Goal: Task Accomplishment & Management: Manage account settings

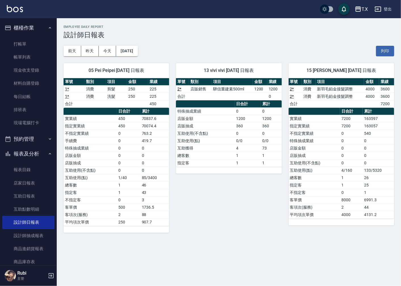
drag, startPoint x: 0, startPoint y: 0, endPoint x: 273, endPoint y: 135, distance: 304.7
click at [280, 135] on td "0" at bounding box center [271, 133] width 21 height 7
drag, startPoint x: 256, startPoint y: 74, endPoint x: 240, endPoint y: 114, distance: 42.7
click at [240, 114] on div "13 vivi vivi [DATE] 日報表 單號 類別 項目 金額 業績 2 * 店販銷售 驊信重建素500ml 1200 1200 合計 0 日合計 累…" at bounding box center [229, 118] width 106 height 110
drag, startPoint x: 232, startPoint y: 137, endPoint x: 228, endPoint y: 133, distance: 5.6
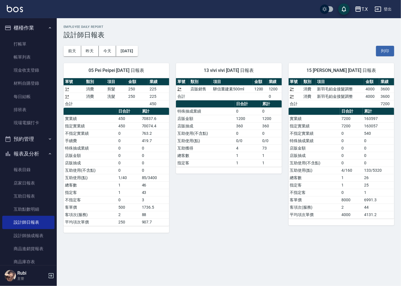
click at [231, 137] on td "互助使用(點)" at bounding box center [205, 140] width 59 height 7
drag, startPoint x: 228, startPoint y: 133, endPoint x: 218, endPoint y: 124, distance: 13.9
click at [226, 129] on tbody "特殊抽成業績 0 0 店販金額 1200 1200 店販抽成 360 360 互助使用(不含點) 0 0 互助使用(點) 0/0 0/0 互助獲得 4 73 …" at bounding box center [229, 136] width 106 height 59
drag, startPoint x: 210, startPoint y: 112, endPoint x: 235, endPoint y: 135, distance: 34.2
click at [233, 134] on tbody "特殊抽成業績 0 0 店販金額 1200 1200 店販抽成 360 360 互助使用(不含點) 0 0 互助使用(點) 0/0 0/0 互助獲得 4 73 …" at bounding box center [229, 136] width 106 height 59
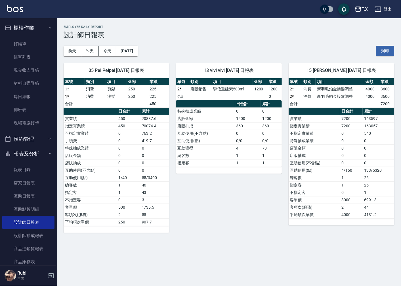
click at [248, 145] on td "4" at bounding box center [248, 147] width 26 height 7
drag, startPoint x: 236, startPoint y: 134, endPoint x: 219, endPoint y: 115, distance: 25.5
click at [231, 128] on tbody "特殊抽成業績 0 0 店販金額 1200 1200 店販抽成 360 360 互助使用(不含點) 0 0 互助使用(點) 0/0 0/0 互助獲得 4 73 …" at bounding box center [229, 136] width 106 height 59
drag, startPoint x: 215, startPoint y: 113, endPoint x: 231, endPoint y: 134, distance: 26.6
click at [227, 128] on tbody "特殊抽成業績 0 0 店販金額 1200 1200 店販抽成 360 360 互助使用(不含點) 0 0 互助使用(點) 0/0 0/0 互助獲得 4 73 …" at bounding box center [229, 136] width 106 height 59
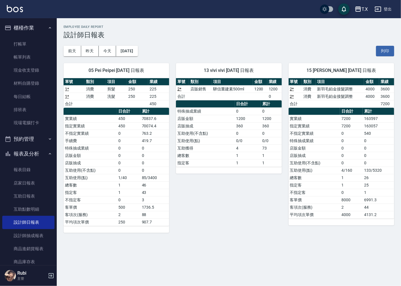
click at [231, 134] on td "互助使用(不含點)" at bounding box center [205, 133] width 59 height 7
click at [20, 47] on link "打帳單" at bounding box center [28, 43] width 52 height 13
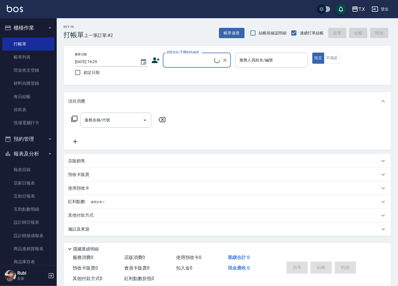
click at [178, 60] on input "顧客姓名/手機號碼/編號" at bounding box center [190, 60] width 49 height 10
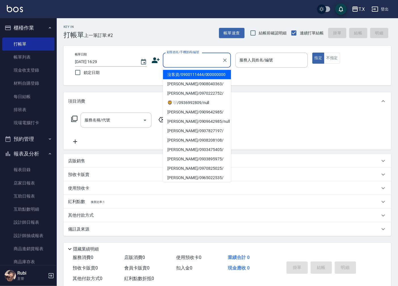
click at [181, 77] on li "沒客資/0900111444/000000000" at bounding box center [197, 74] width 68 height 9
type input "沒客資/0900111444/000000000"
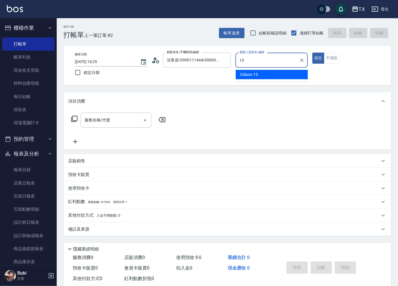
type input "Edison-15"
type button "true"
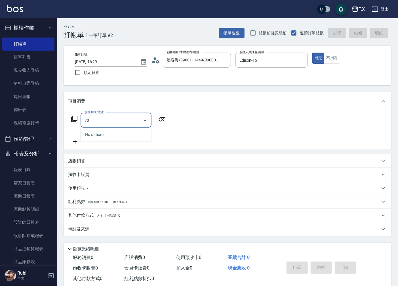
type input "704"
type input "500"
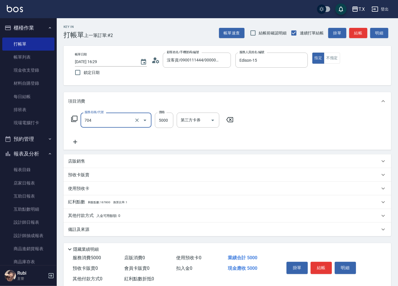
type input "新羽毛鉑金接髮調整(704)"
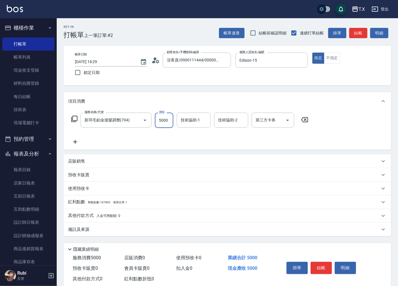
type input "0"
type input "125"
type input "10"
type input "1250"
type input "120"
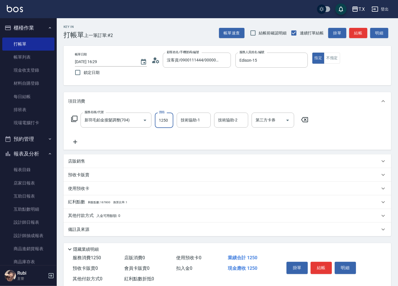
type input "12500"
type input "1250"
type input "12500"
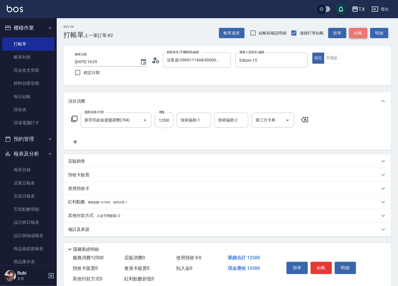
click at [351, 34] on button "結帳" at bounding box center [359, 33] width 18 height 11
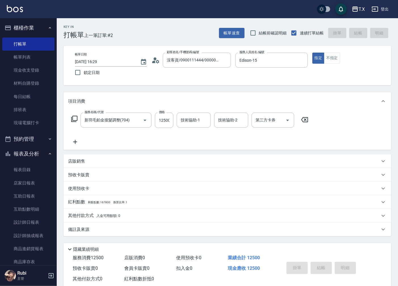
type input "0"
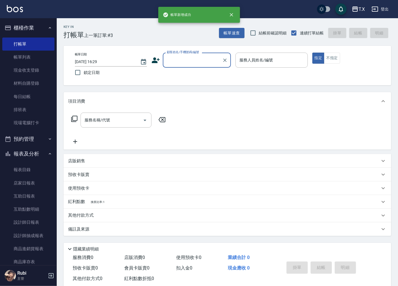
click at [179, 58] on input "顧客姓名/手機號碼/編號" at bounding box center [193, 60] width 55 height 10
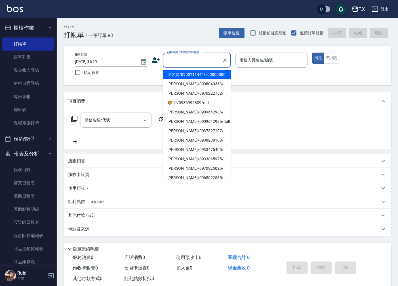
click at [177, 78] on li "沒客資/0900111444/000000000" at bounding box center [197, 74] width 68 height 9
type input "沒客資/0900111444/000000000"
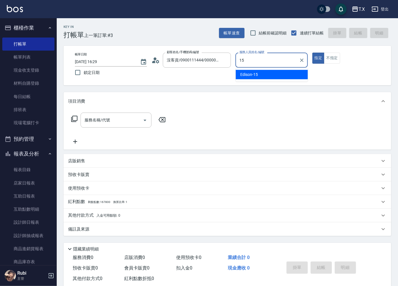
type input "Edison-15"
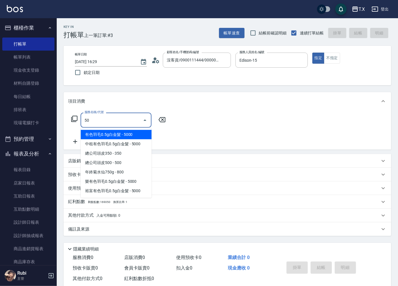
type input "501"
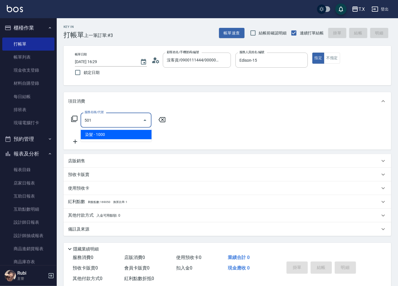
type input "100"
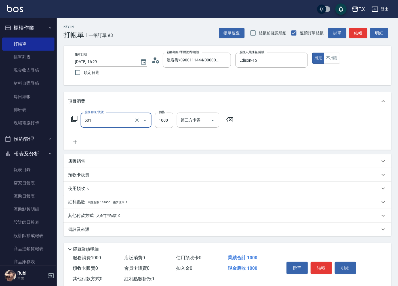
type input "染髮(501)"
type input "2"
type input "0"
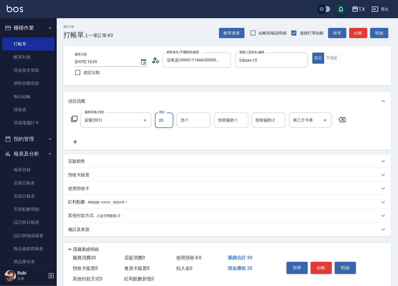
type input "200"
type input "2000"
type input "鯨魚-12"
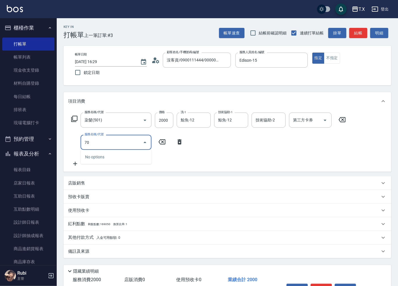
type input "704"
type input "700"
type input "新羽毛鉑金接髮調整(704)"
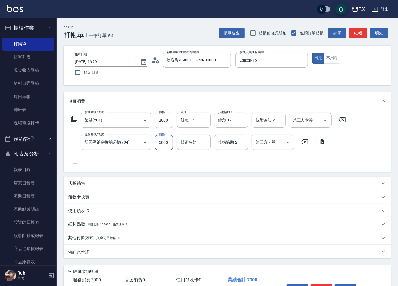
type input "4"
type input "200"
type input "400"
type input "600"
type input "4000"
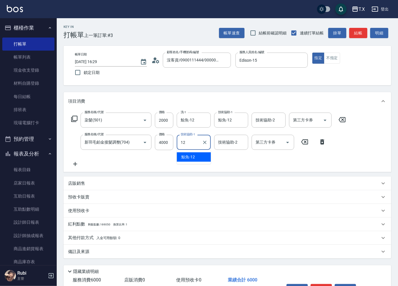
type input "鯨魚-12"
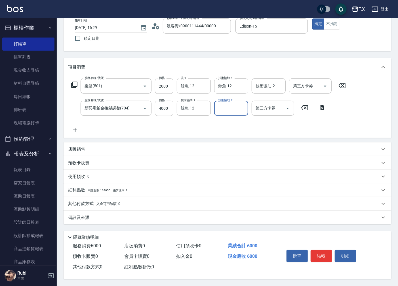
drag, startPoint x: 321, startPoint y: 255, endPoint x: 302, endPoint y: 246, distance: 21.0
click at [321, 254] on button "結帳" at bounding box center [321, 256] width 21 height 12
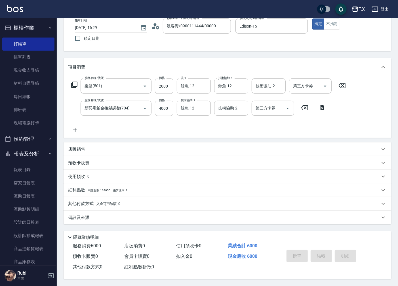
type input "0"
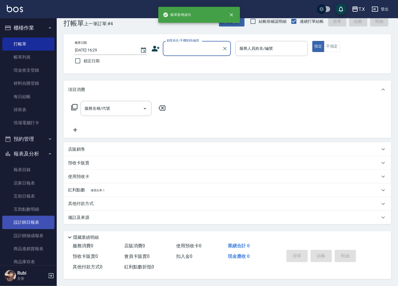
click at [37, 223] on link "設計師日報表" at bounding box center [28, 222] width 52 height 13
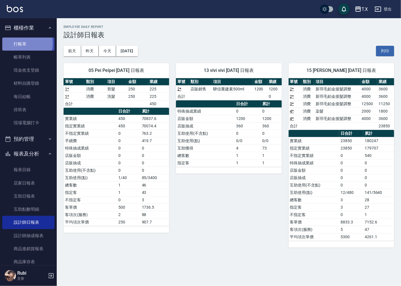
click at [24, 43] on link "打帳單" at bounding box center [28, 43] width 52 height 13
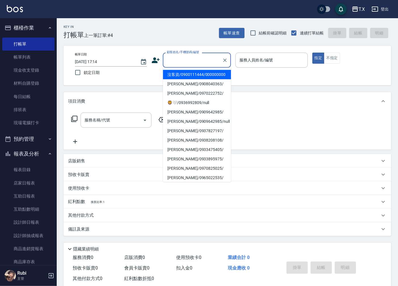
click at [187, 60] on input "顧客姓名/手機號碼/編號" at bounding box center [193, 60] width 55 height 10
click at [181, 76] on li "沒客資/0900111444/000000000" at bounding box center [197, 74] width 68 height 9
type input "沒客資/0900111444/000000000"
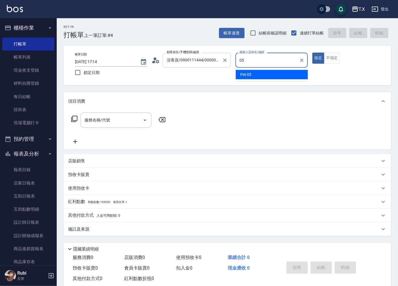
type input "Pei-05"
type button "true"
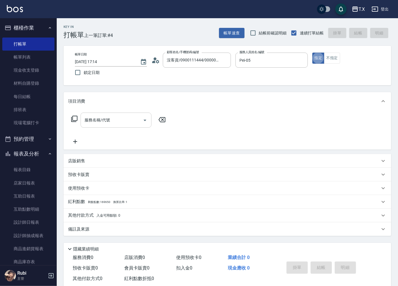
click at [126, 115] on input "服務名稱/代號" at bounding box center [111, 120] width 57 height 10
type input "301"
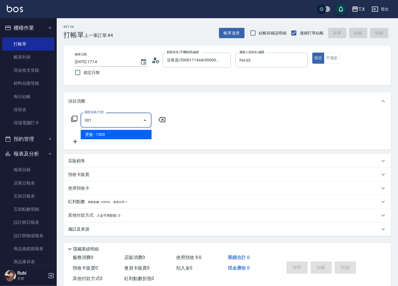
type input "150"
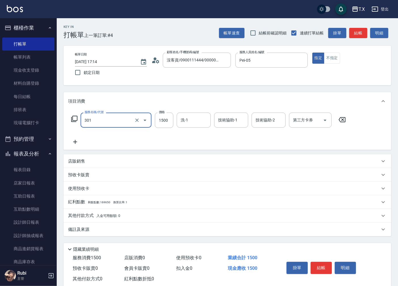
type input "燙髮(301)"
type input "1"
type input "0"
type input "140"
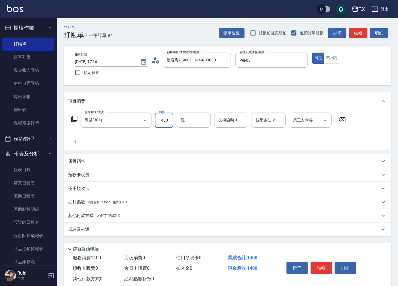
type input "1400"
click at [80, 141] on icon at bounding box center [75, 141] width 14 height 7
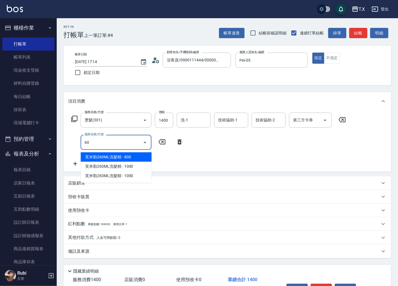
type input "芙[PERSON_NAME]260ML洗髮精(1307)"
type input "220"
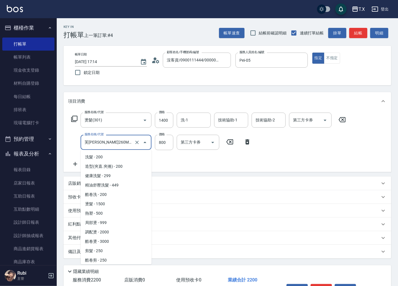
click at [103, 142] on input "芙[PERSON_NAME]260ML洗髮精(1307)" at bounding box center [108, 142] width 50 height 10
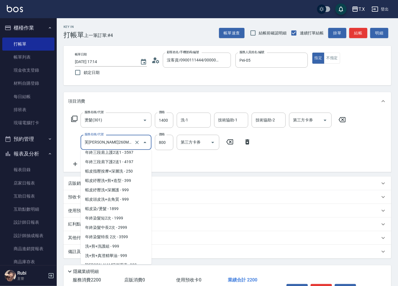
type input "6"
type input "140"
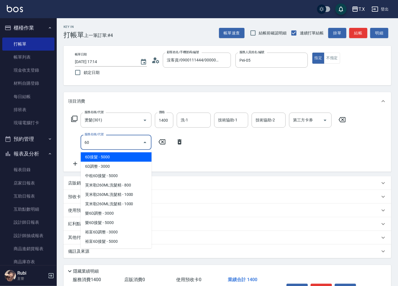
scroll to position [0, 0]
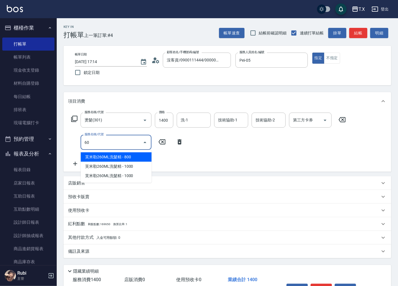
type input "601"
type input "170"
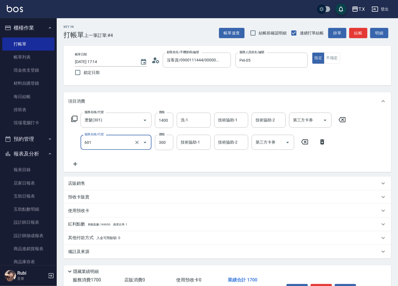
type input "自備護髮(601)"
type input "1"
type input "140"
type input "100"
type input "150"
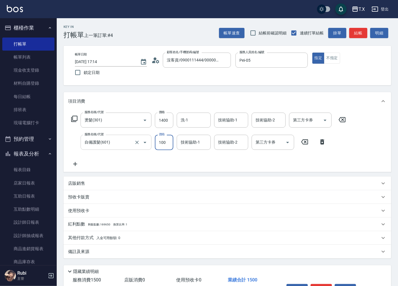
type input "1000"
type input "240"
type input "1000"
click at [85, 238] on p "其他付款方式 入金可用餘額: 0" at bounding box center [94, 238] width 52 height 6
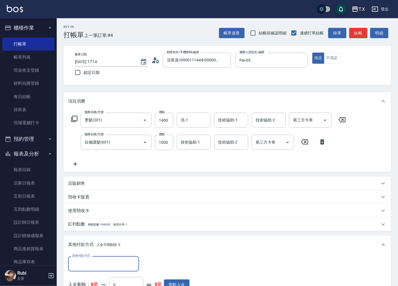
click at [90, 268] on div "其他付款方式" at bounding box center [103, 263] width 71 height 15
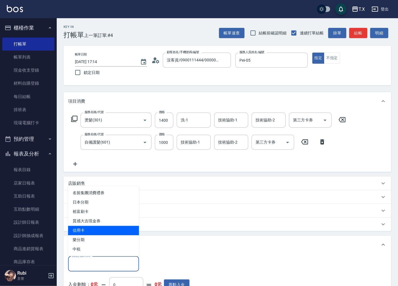
click at [88, 229] on span "信用卡" at bounding box center [103, 230] width 71 height 9
type input "信用卡"
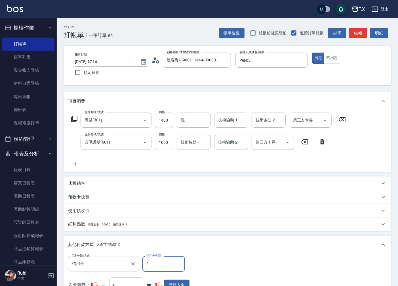
drag, startPoint x: 139, startPoint y: 260, endPoint x: 106, endPoint y: 259, distance: 33.0
click at [106, 259] on div "其他付款方式 信用卡 其他付款方式 信用卡金額 0 信用卡金額" at bounding box center [129, 263] width 122 height 15
type input "230"
type input "231"
type input "210"
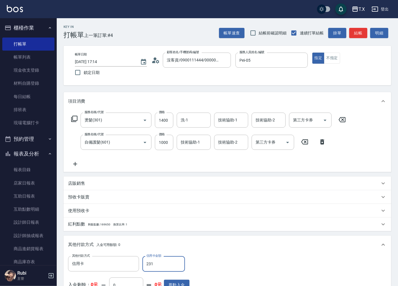
type input "2317"
type input "0"
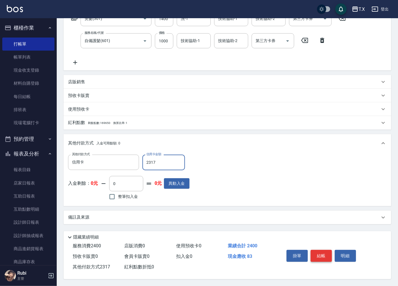
type input "2317"
click at [316, 253] on button "結帳" at bounding box center [321, 256] width 21 height 12
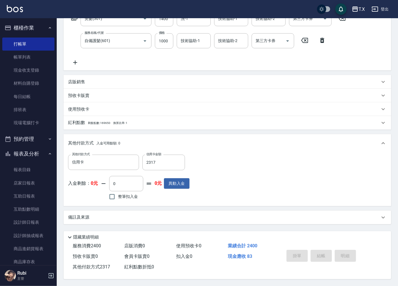
type input "[DATE] 17:15"
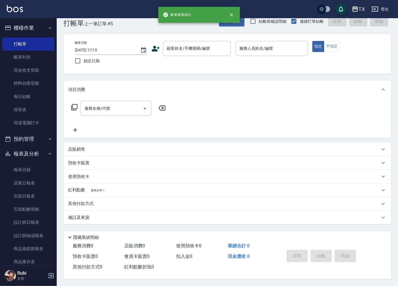
scroll to position [0, 0]
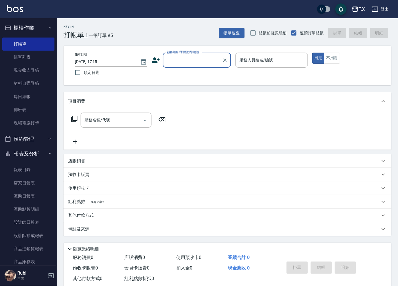
click at [185, 55] on input "顧客姓名/手機號碼/編號" at bounding box center [193, 60] width 55 height 10
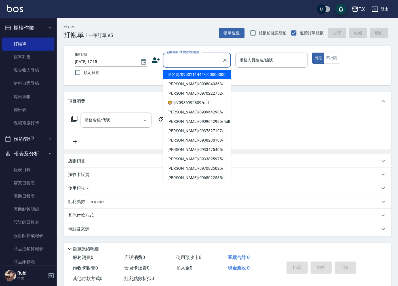
click at [172, 79] on li "沒客資/0900111444/000000000" at bounding box center [197, 74] width 68 height 9
type input "沒客資/0900111444/000000000"
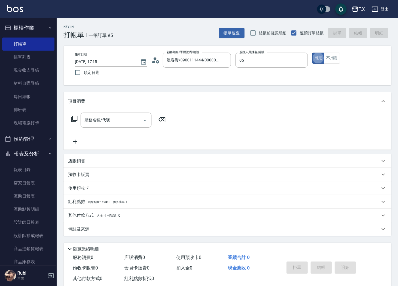
type input "Pei-05"
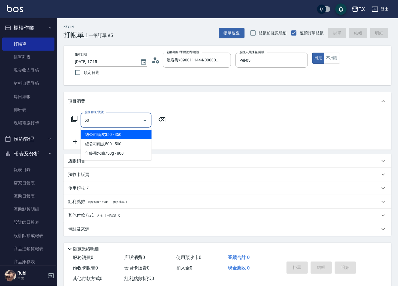
type input "501"
type input "100"
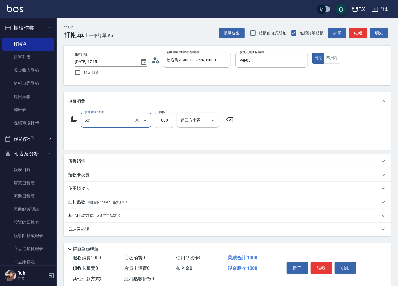
type input "染髮(501)"
type input "0"
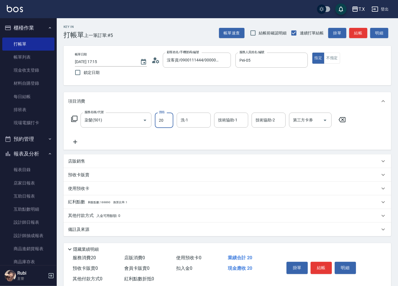
type input "200"
type input "2000"
type input "vivi-13"
click at [77, 215] on p "其他付款方式 入金可用餘額: 0" at bounding box center [94, 215] width 52 height 6
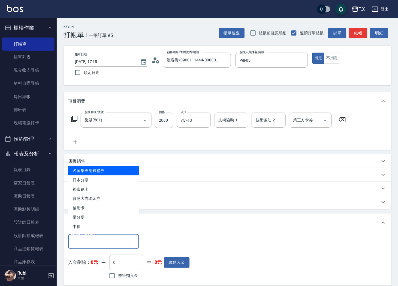
click at [88, 238] on input "其他付款方式" at bounding box center [104, 241] width 66 height 10
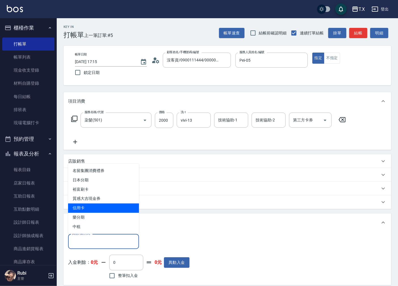
click at [84, 208] on span "信用卡" at bounding box center [103, 207] width 71 height 9
type input "信用卡"
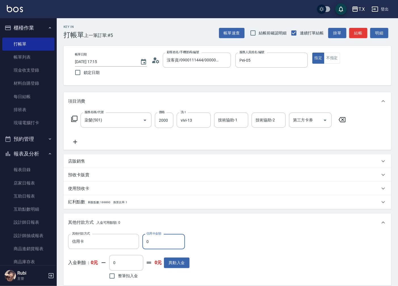
drag, startPoint x: 148, startPoint y: 242, endPoint x: 144, endPoint y: 243, distance: 4.8
click at [144, 243] on input "0" at bounding box center [164, 241] width 43 height 15
type input "1"
type input "190"
type input "194"
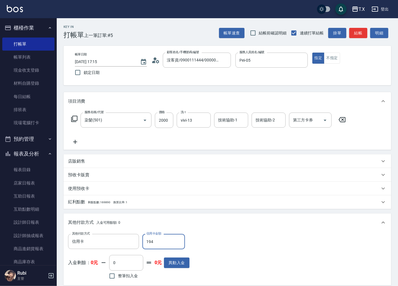
type input "180"
type input "1940"
type input "0"
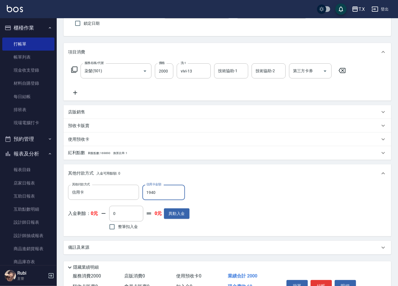
scroll to position [81, 0]
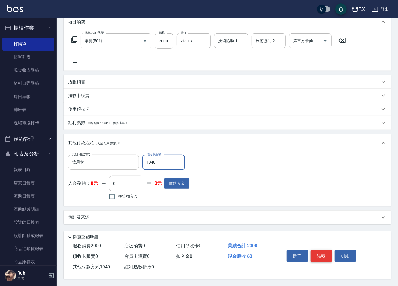
type input "1940"
click at [323, 253] on button "結帳" at bounding box center [321, 256] width 21 height 12
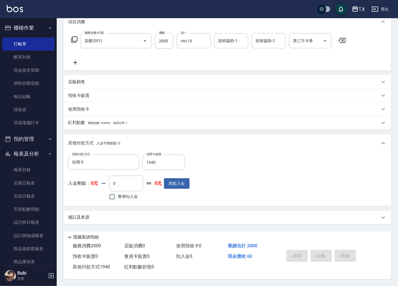
type input "[DATE] 17:44"
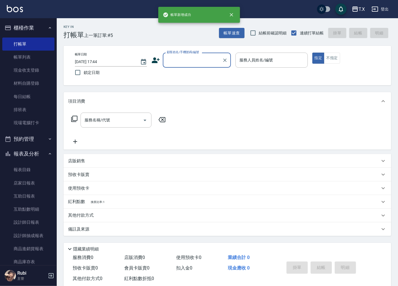
scroll to position [0, 0]
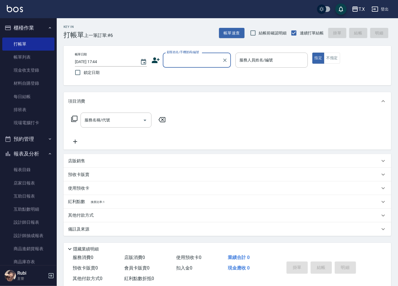
click at [321, 254] on div "掛單 結帳 明細" at bounding box center [331, 268] width 107 height 32
